Goal: Task Accomplishment & Management: Manage account settings

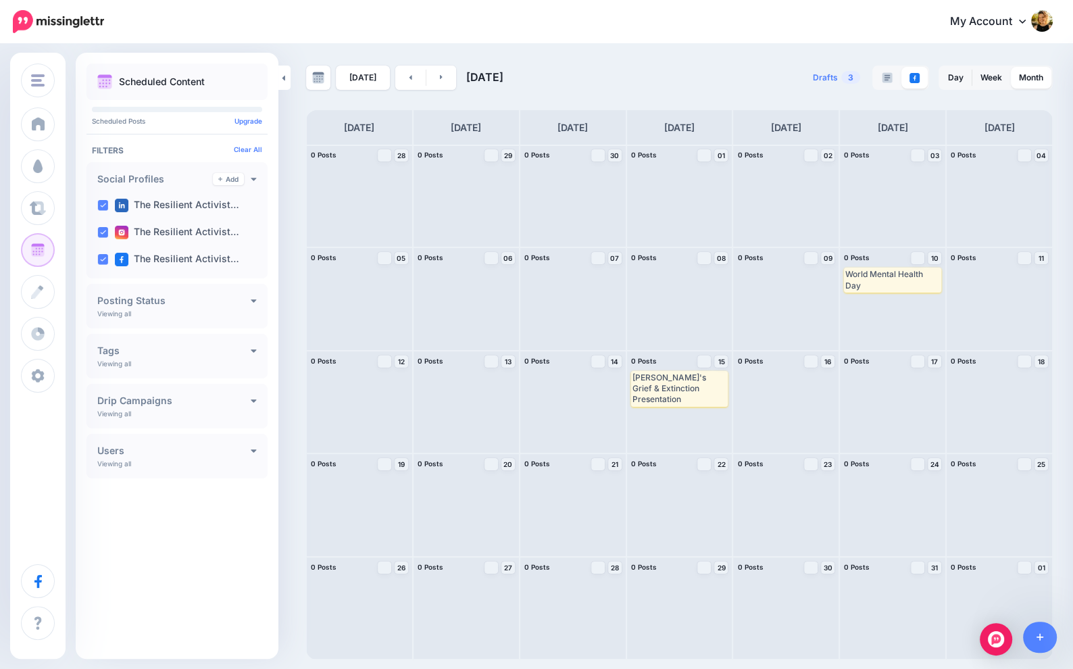
scroll to position [162, 0]
click at [401, 81] on link at bounding box center [410, 78] width 30 height 24
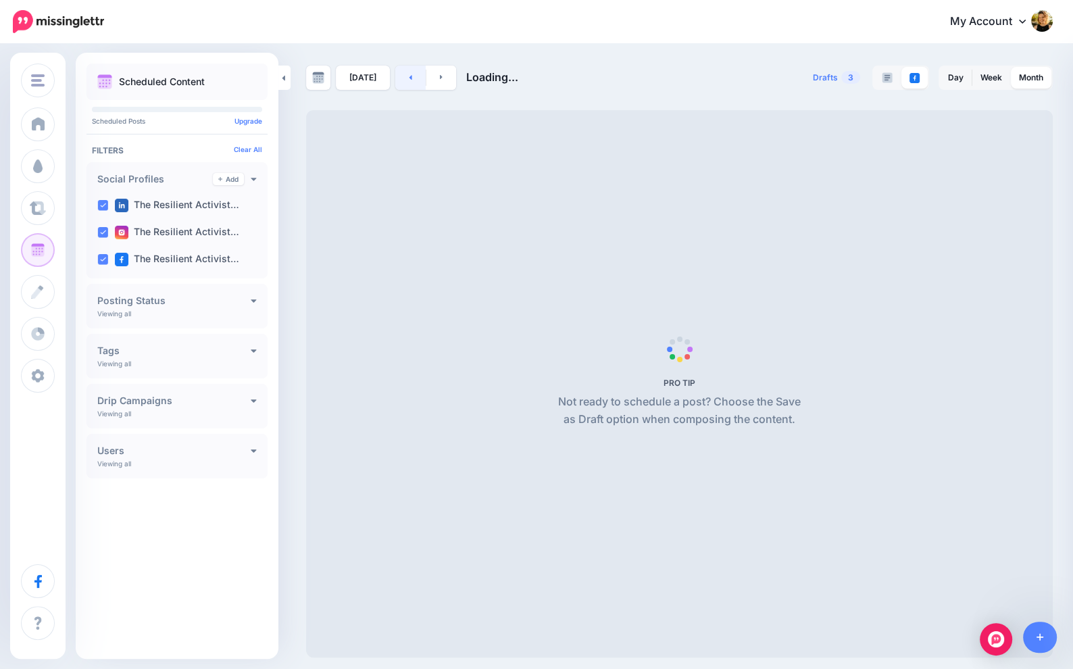
click at [401, 81] on link at bounding box center [410, 78] width 30 height 24
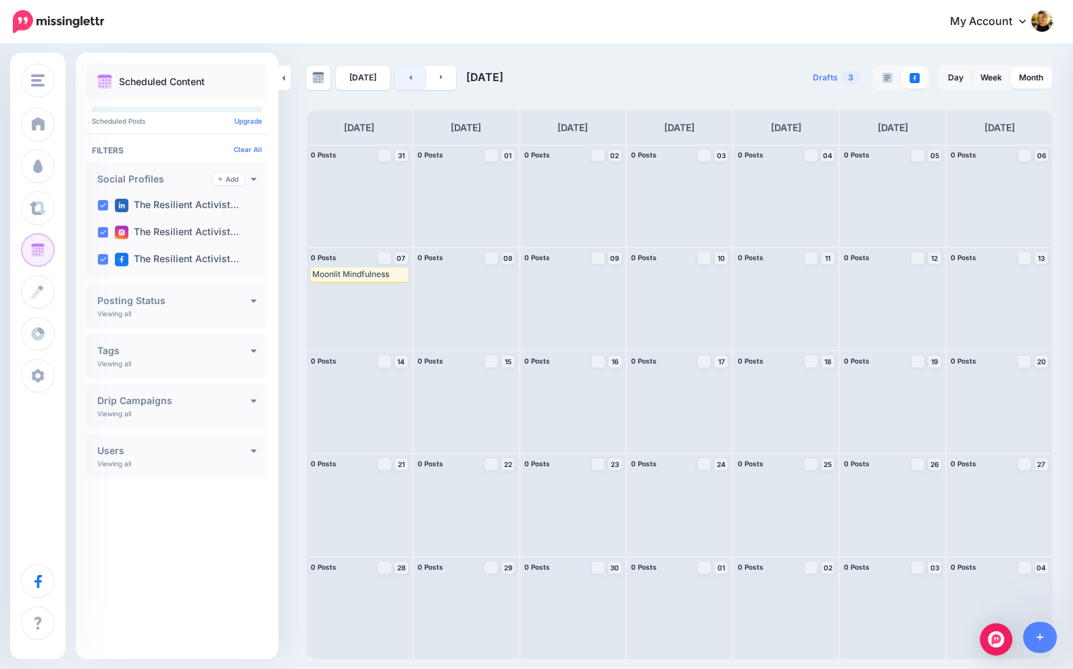
click at [403, 78] on link at bounding box center [410, 78] width 30 height 24
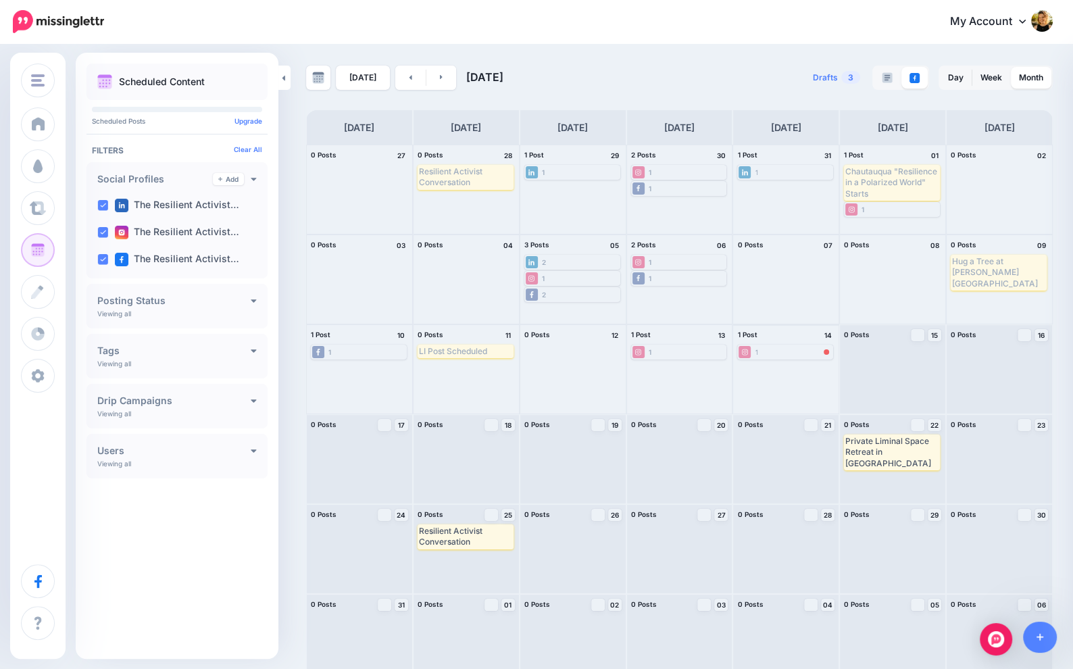
click at [774, 349] on div "1 Error" at bounding box center [784, 352] width 93 height 12
click at [827, 353] on div at bounding box center [826, 351] width 5 height 5
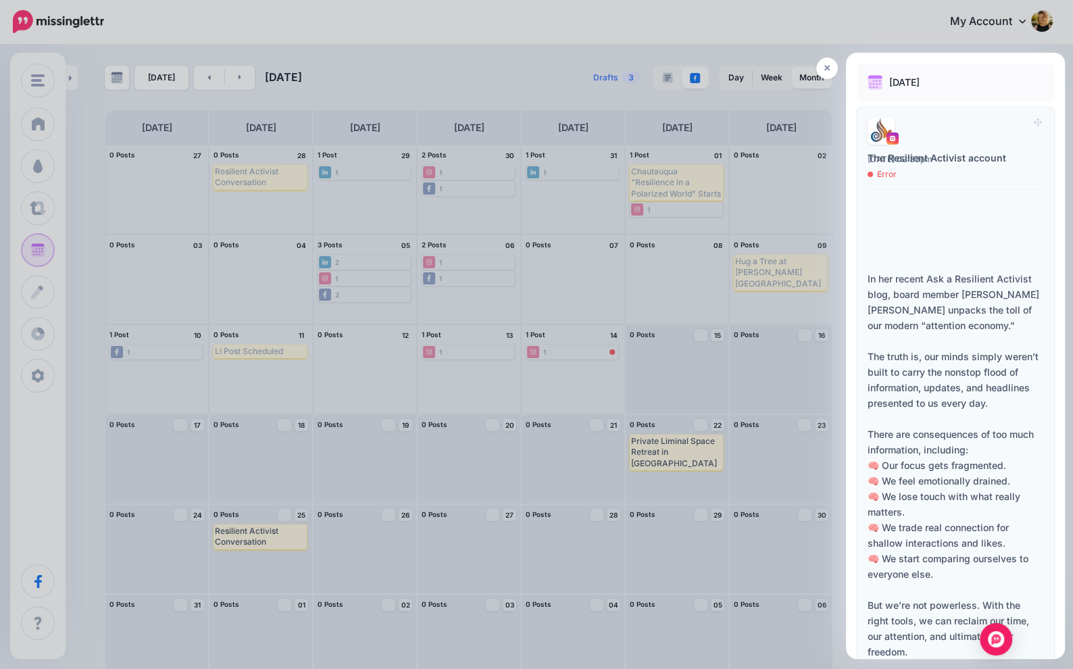
scroll to position [170, 0]
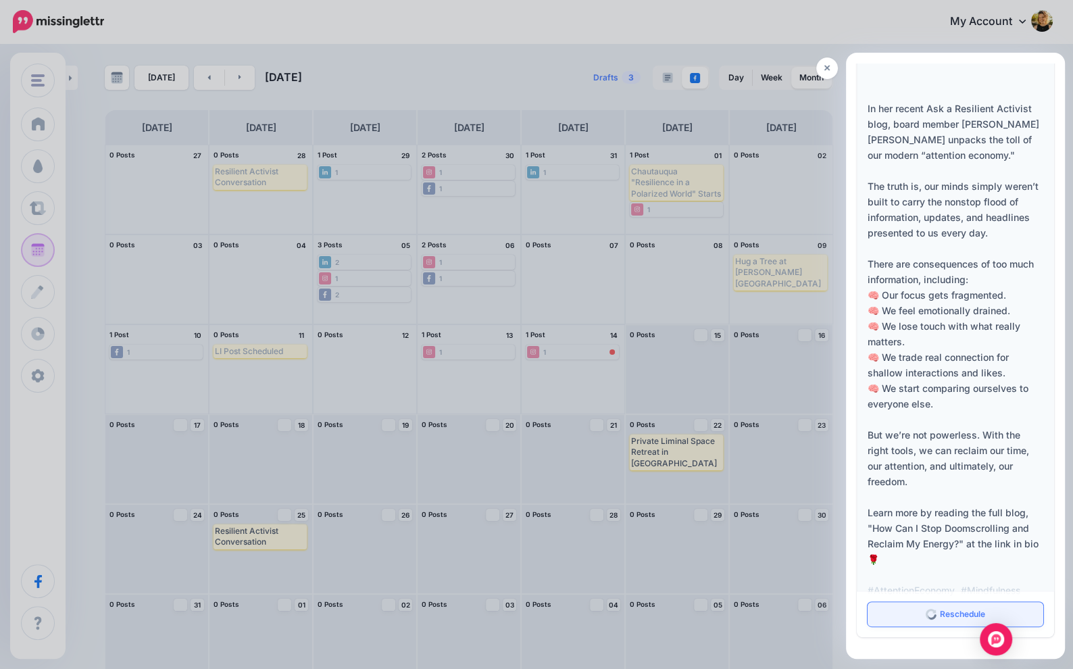
click at [932, 619] on link "Reschedule" at bounding box center [955, 614] width 176 height 24
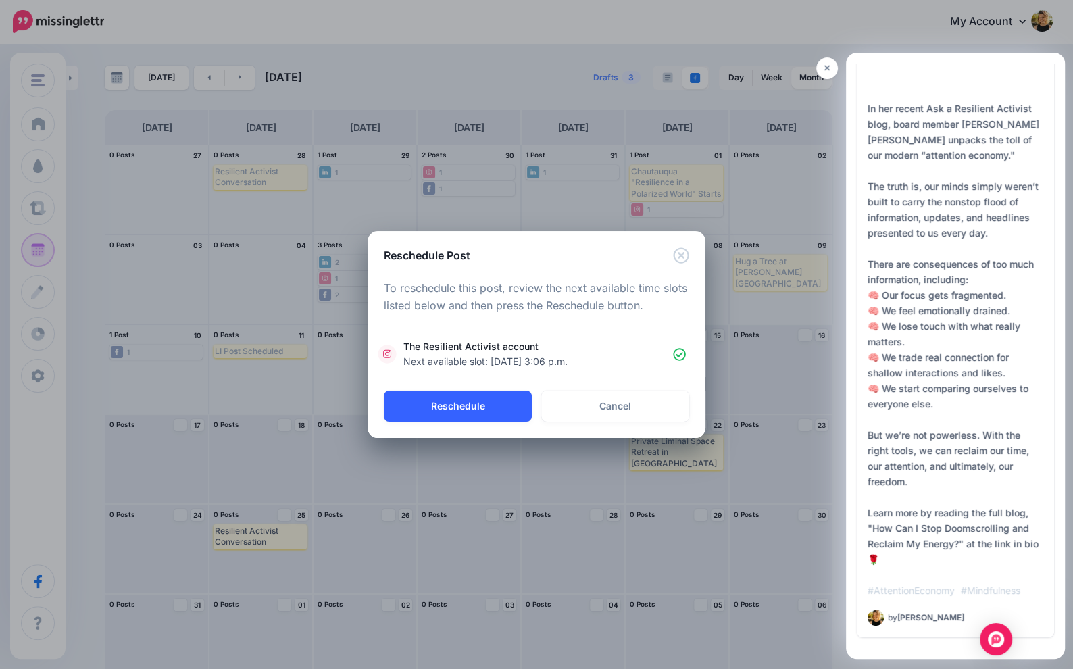
click at [493, 407] on button "Reschedule" at bounding box center [458, 405] width 148 height 31
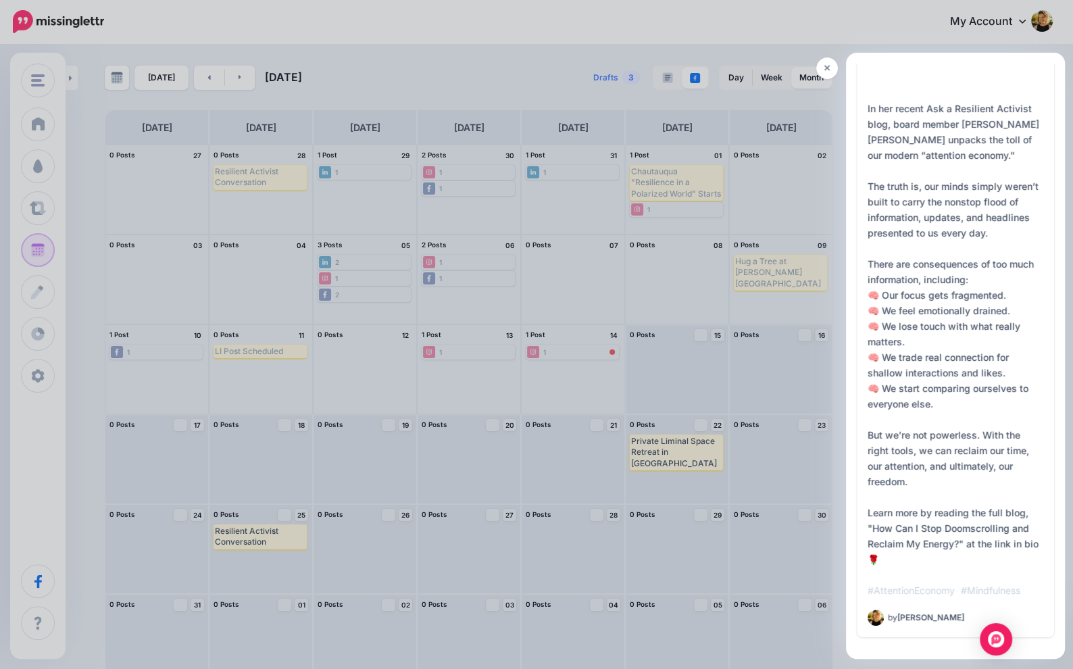
scroll to position [0, 0]
click at [826, 74] on link at bounding box center [827, 68] width 22 height 22
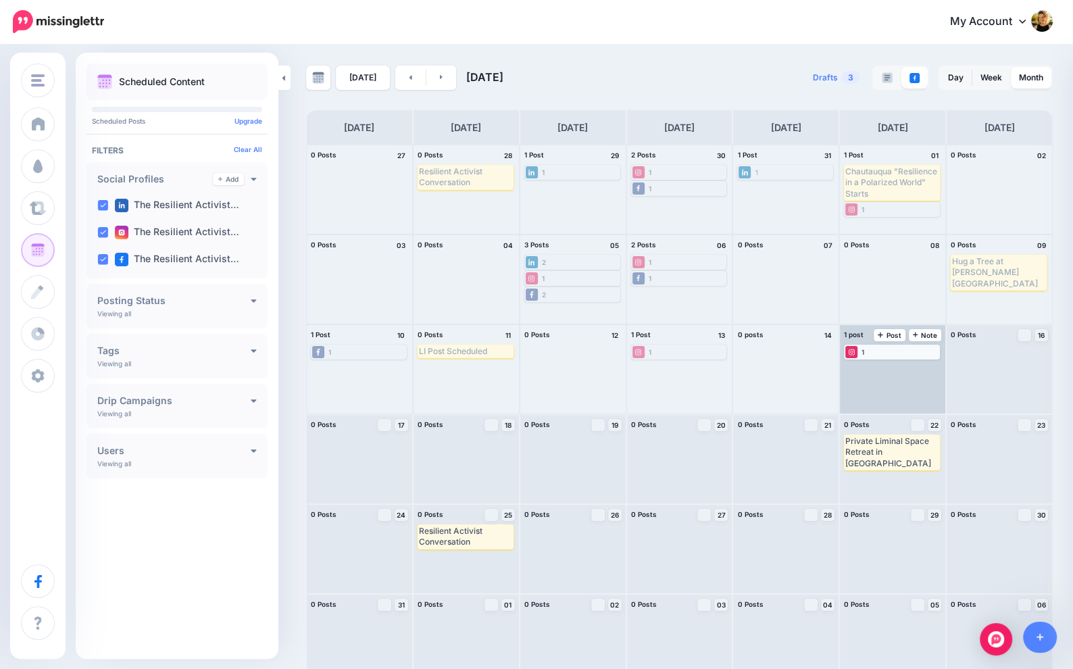
click at [884, 353] on div "1" at bounding box center [891, 352] width 93 height 12
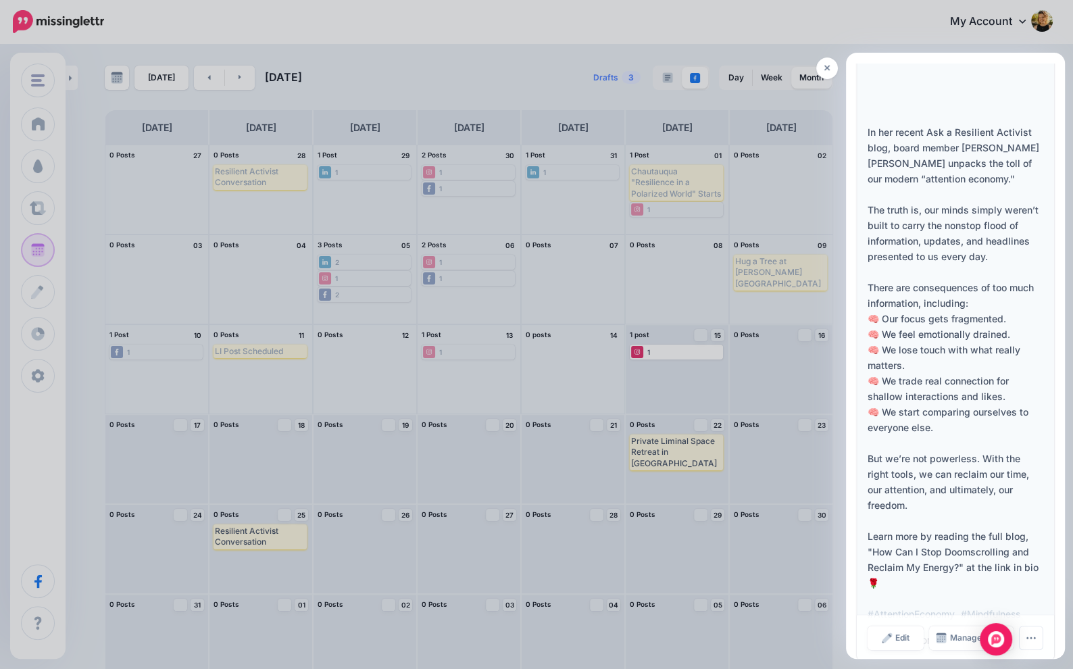
scroll to position [162, 0]
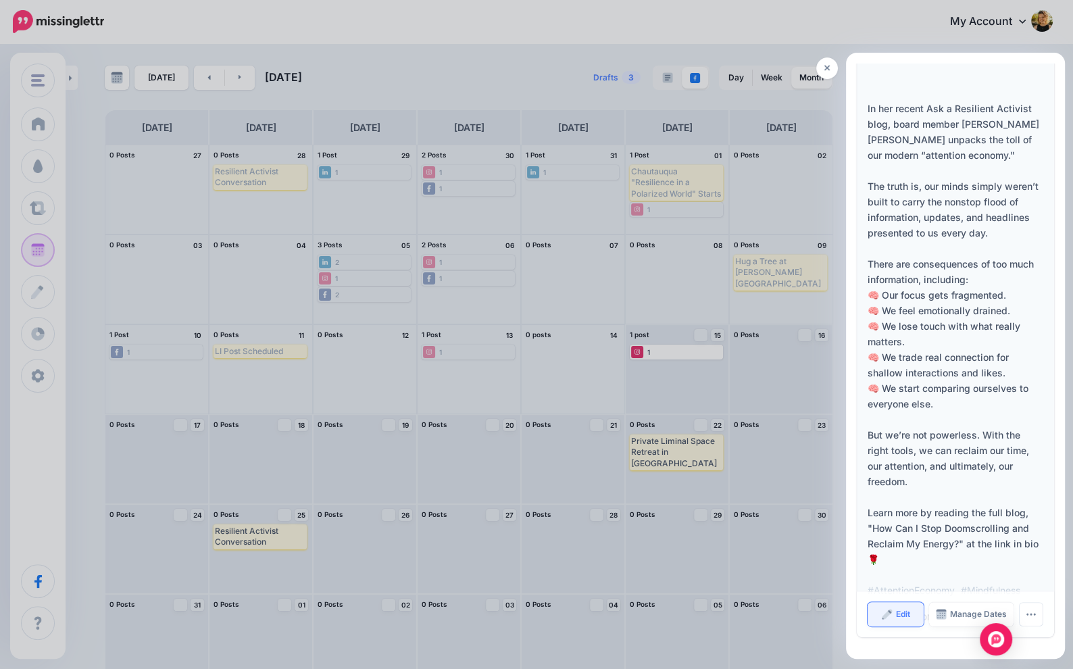
click at [893, 607] on link "Edit" at bounding box center [895, 614] width 56 height 24
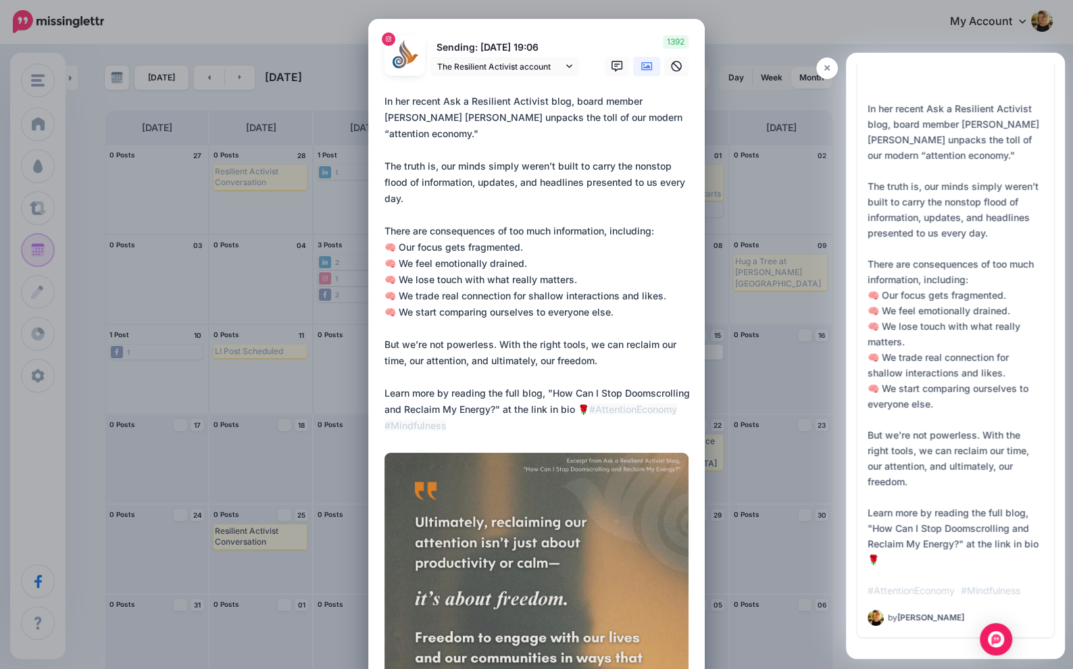
scroll to position [366, 0]
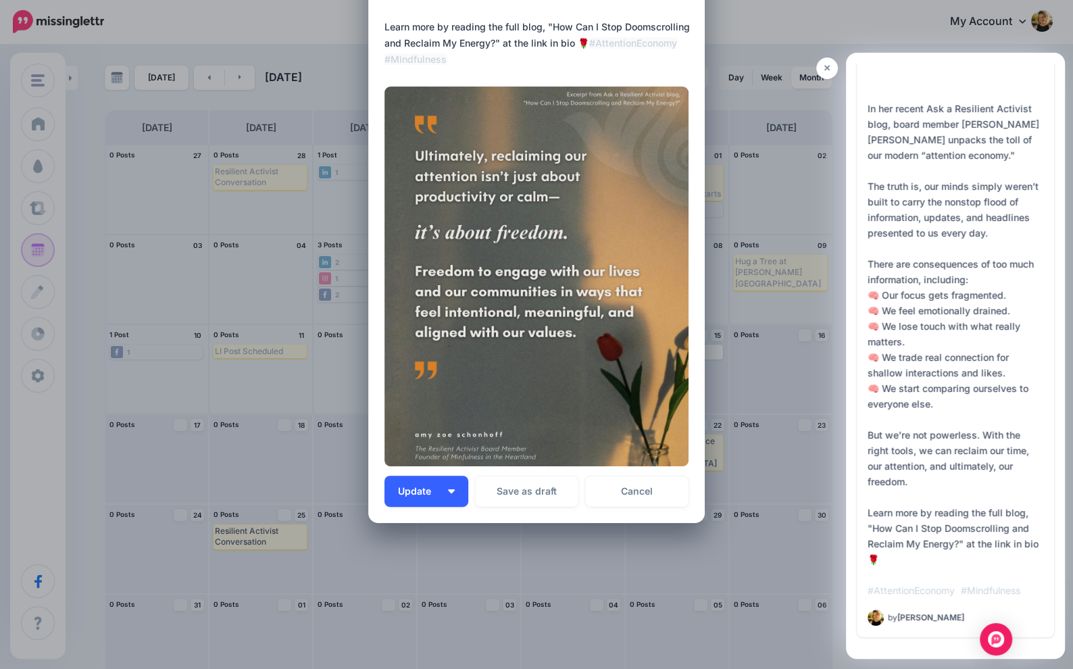
click at [455, 488] on button "Update" at bounding box center [426, 491] width 84 height 31
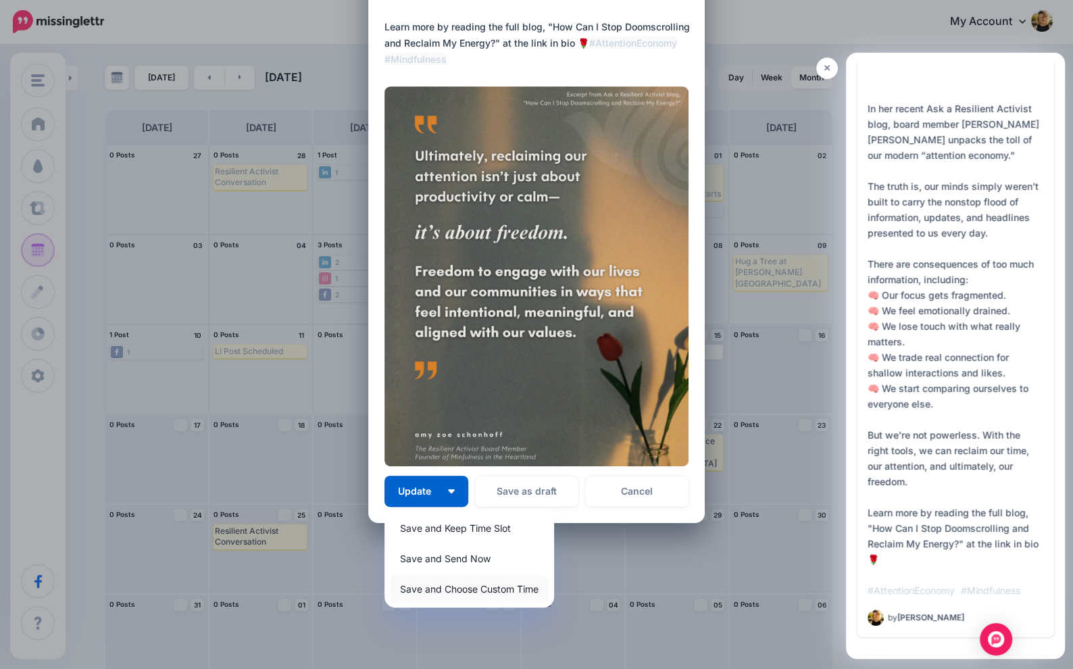
click at [489, 590] on link "Save and Choose Custom Time" at bounding box center [469, 589] width 159 height 26
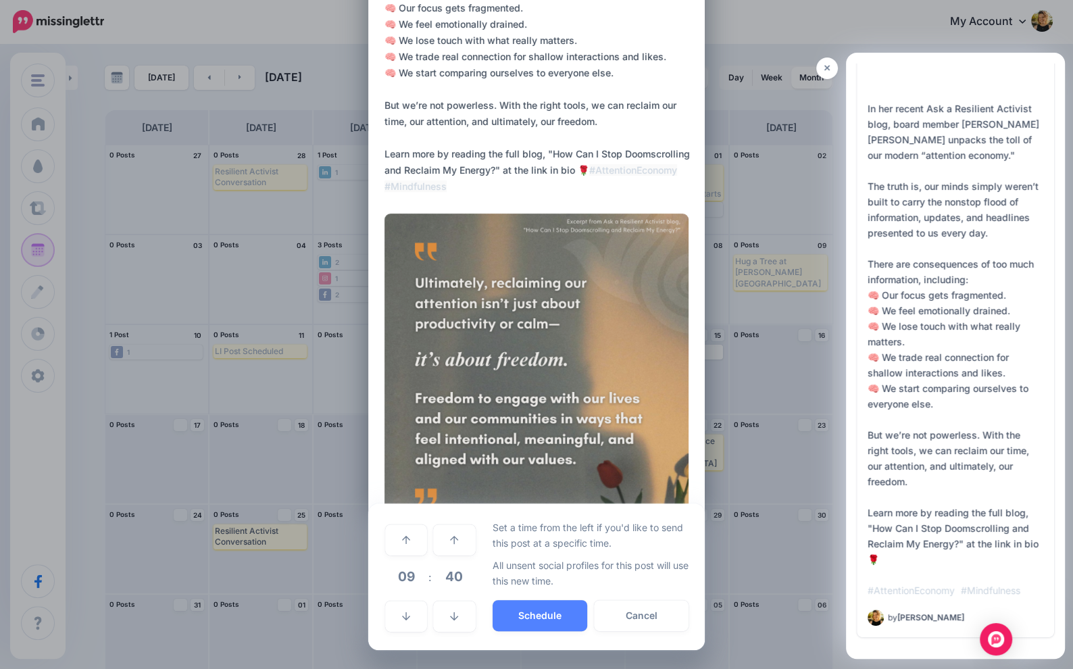
scroll to position [238, 0]
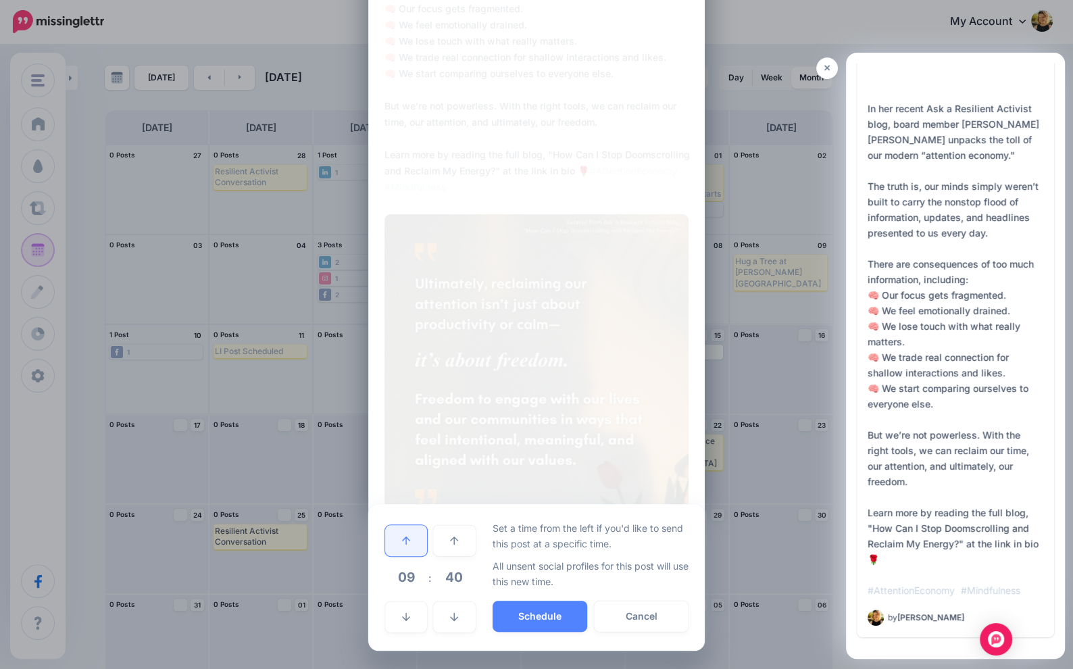
click at [412, 534] on link at bounding box center [406, 540] width 42 height 31
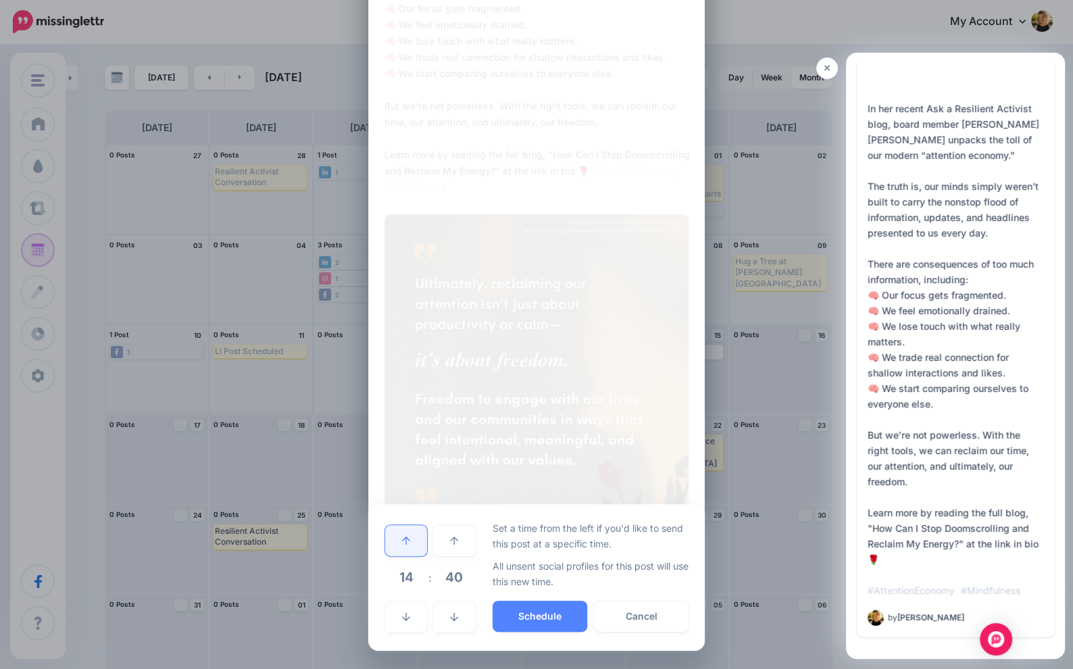
click at [412, 534] on link at bounding box center [406, 540] width 42 height 31
click at [519, 608] on button "Schedule" at bounding box center [540, 616] width 95 height 31
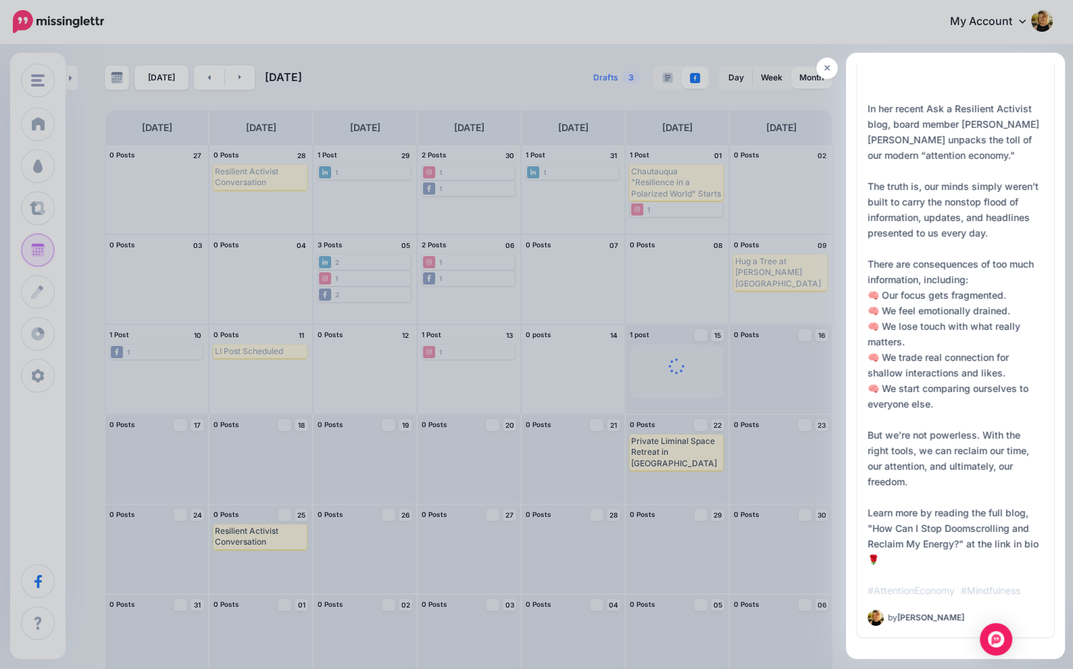
scroll to position [0, 0]
click at [826, 64] on icon at bounding box center [827, 68] width 6 height 9
